Goal: Find specific page/section: Find specific page/section

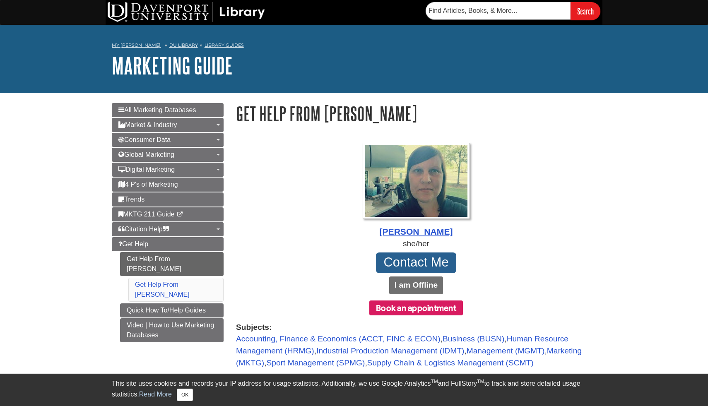
click at [366, 50] on nav "My Davenport DU Library Library Guides Marketing Guide Get Help From Emily" at bounding box center [354, 46] width 485 height 13
